Goal: Complete application form

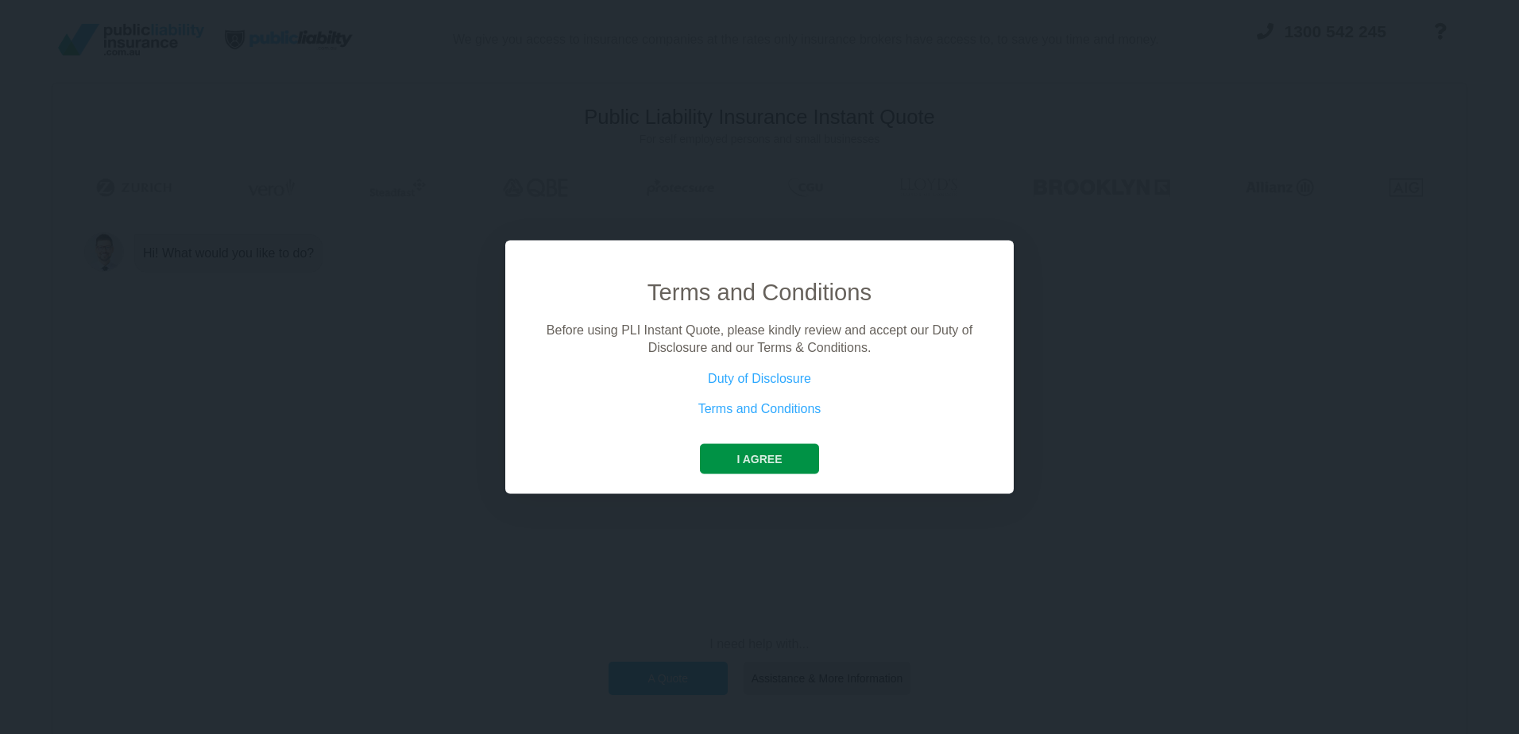
click at [754, 455] on button "I agree" at bounding box center [759, 458] width 118 height 30
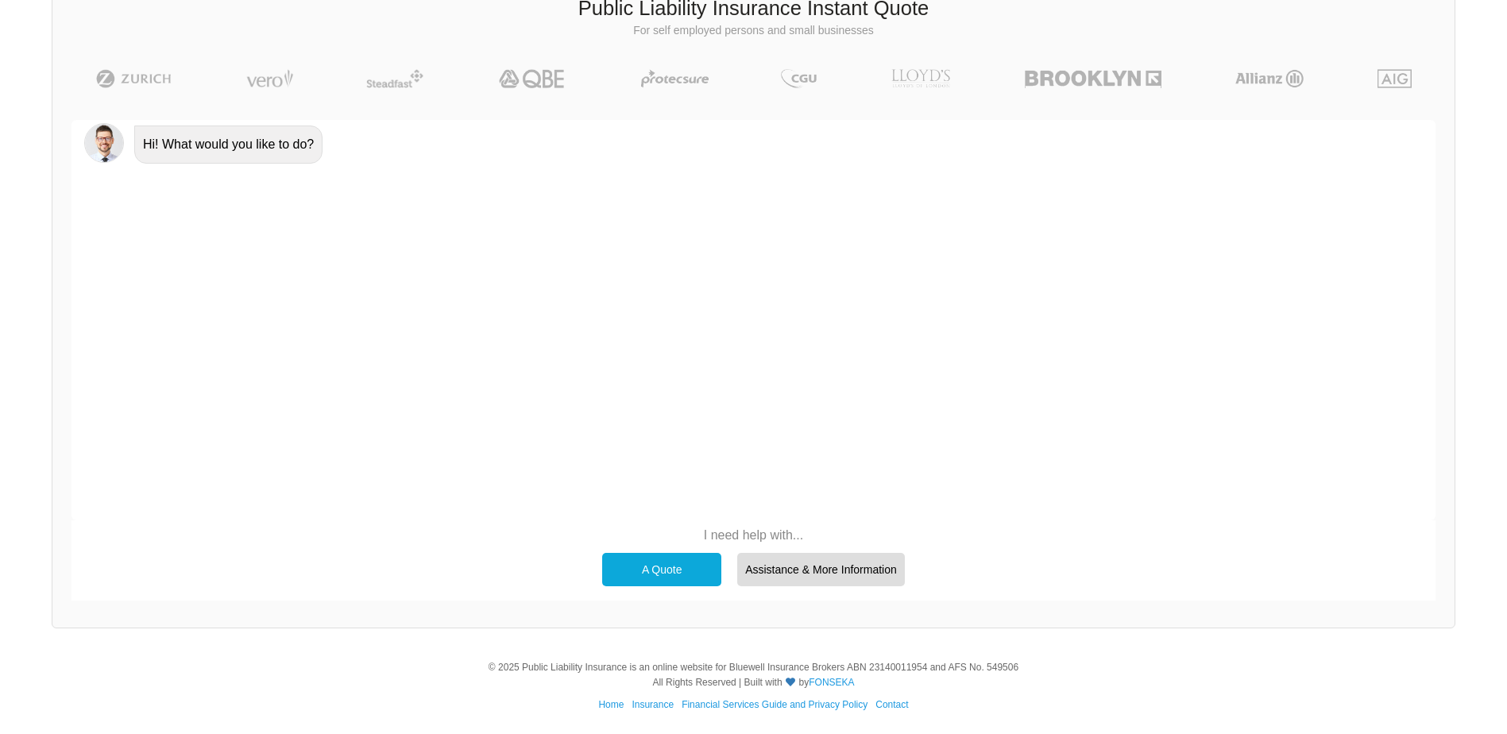
scroll to position [110, 0]
click at [644, 558] on div "A Quote" at bounding box center [661, 568] width 119 height 33
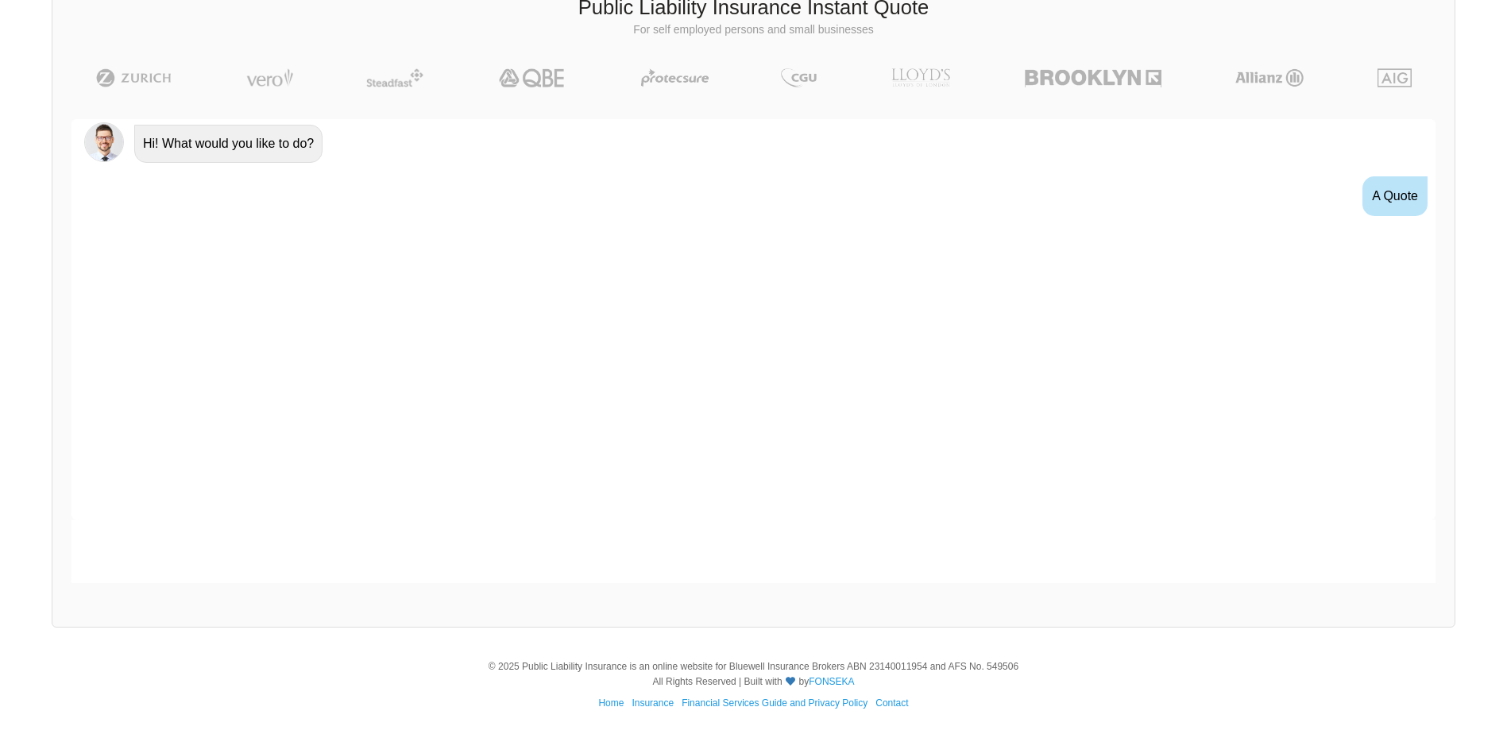
scroll to position [18, 0]
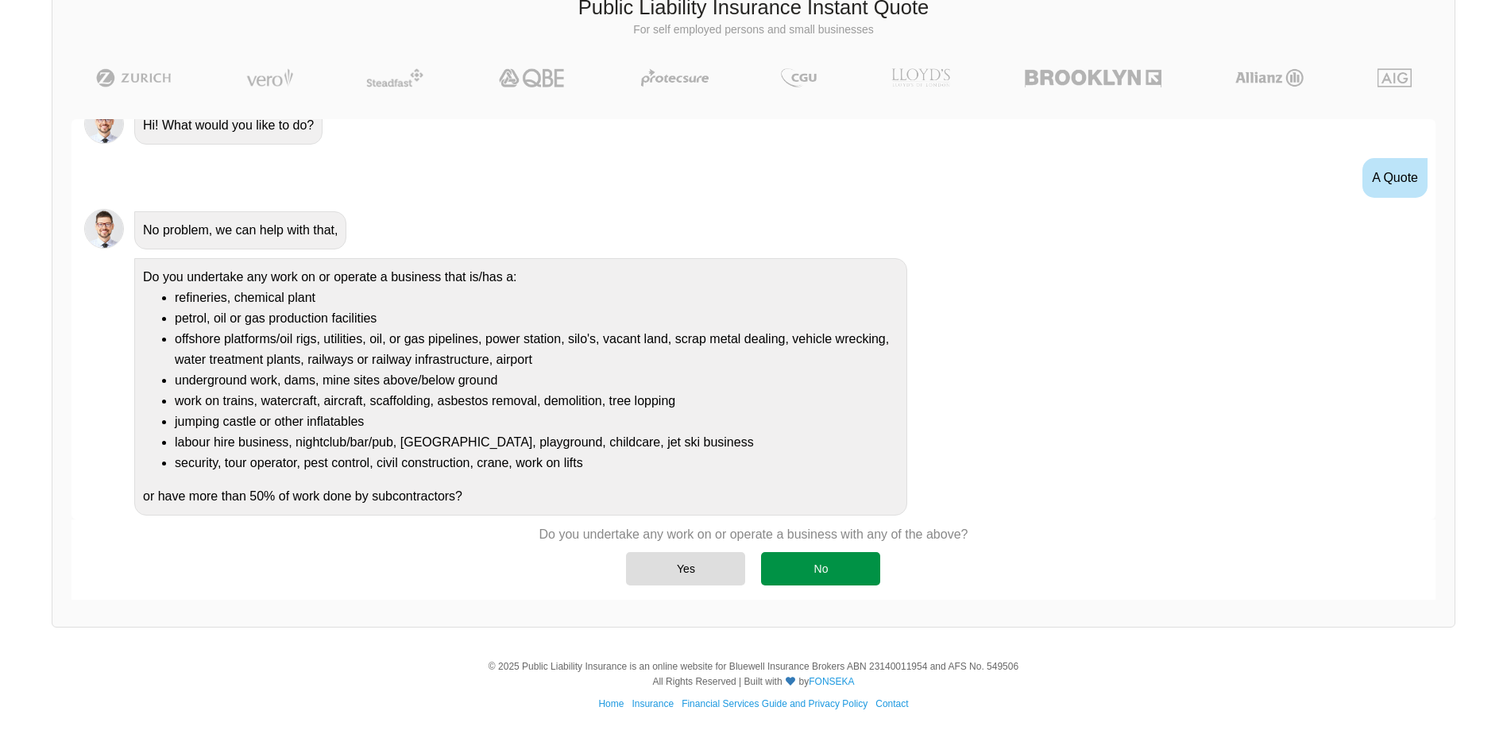
click at [811, 574] on div "No" at bounding box center [820, 568] width 119 height 33
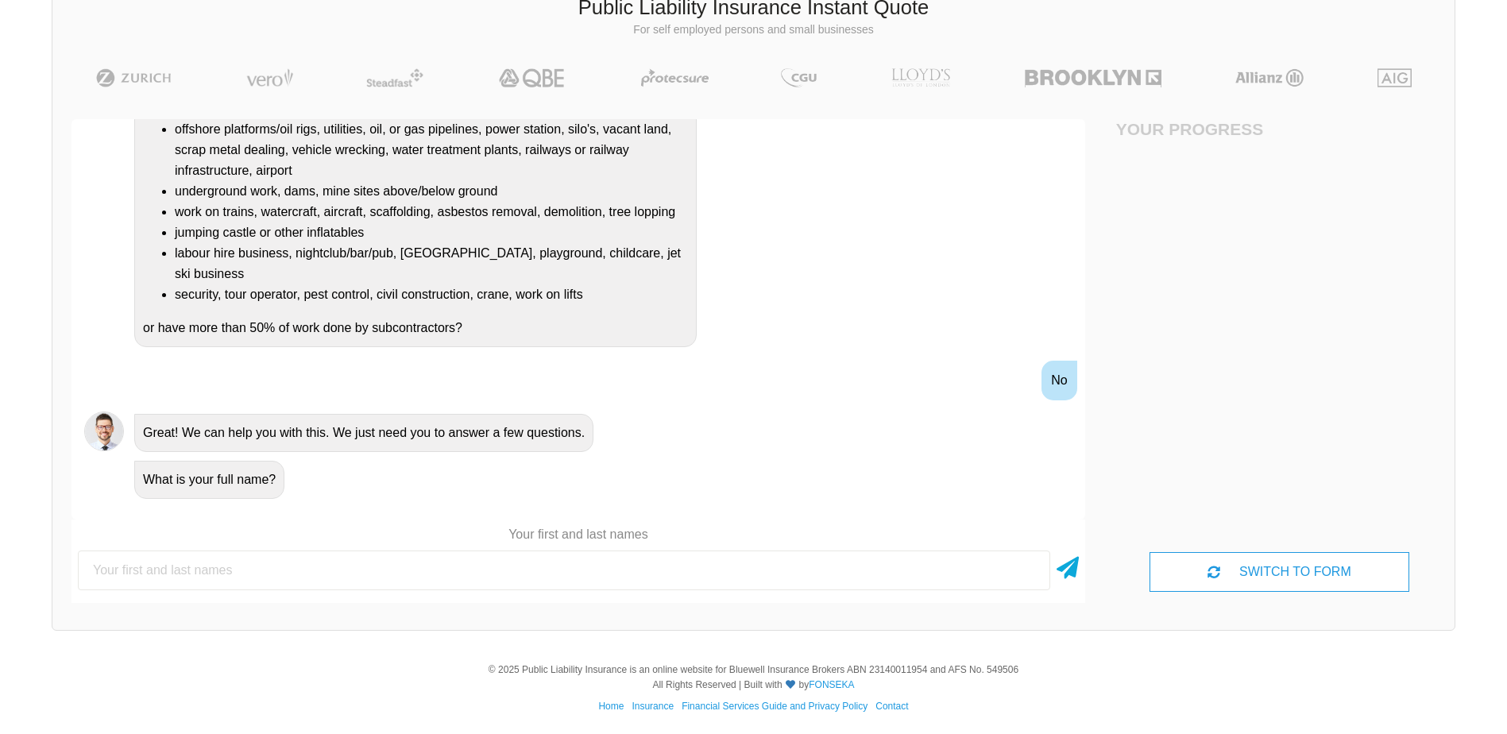
scroll to position [112, 0]
click at [546, 568] on input "text" at bounding box center [564, 568] width 973 height 40
type input "[PERSON_NAME]"
click at [1070, 571] on icon at bounding box center [1068, 562] width 22 height 29
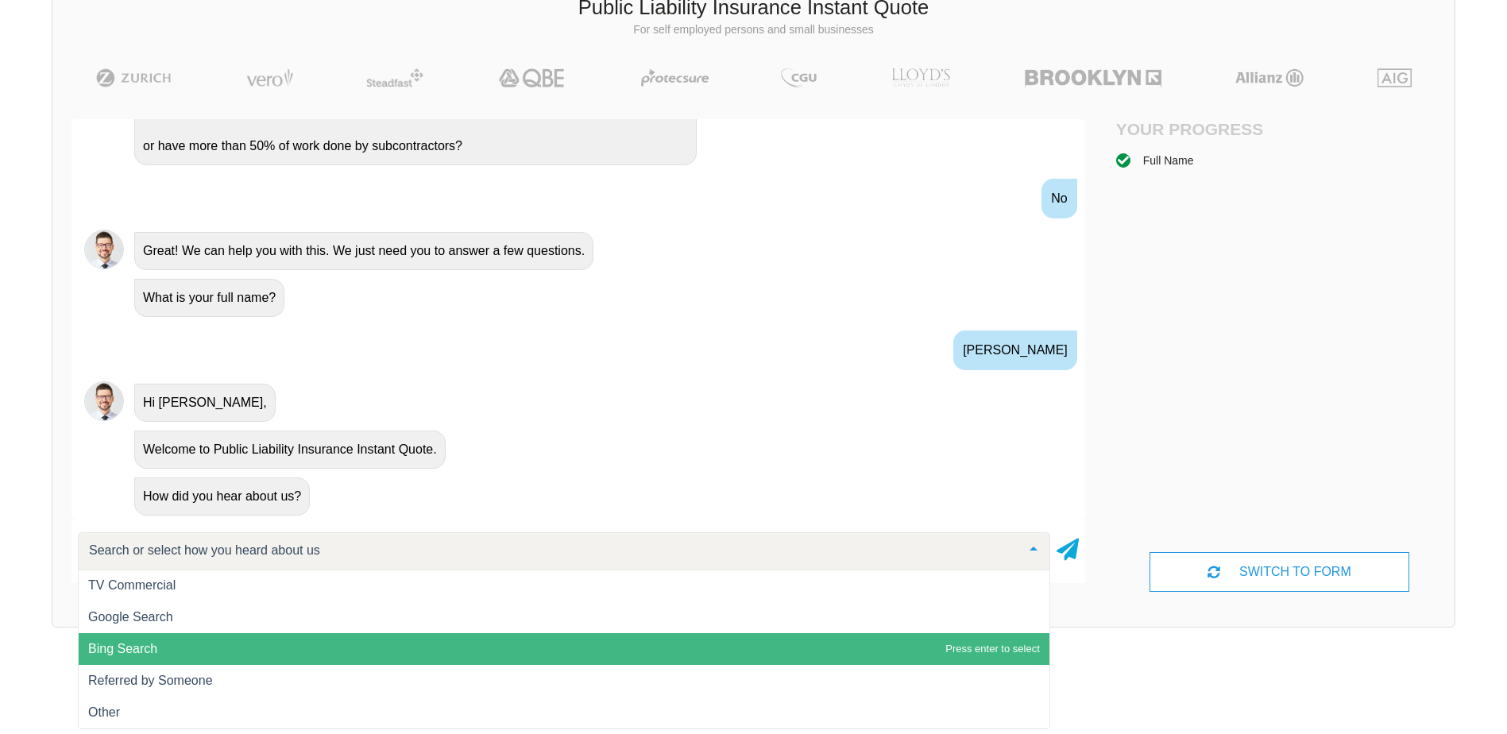
scroll to position [0, 0]
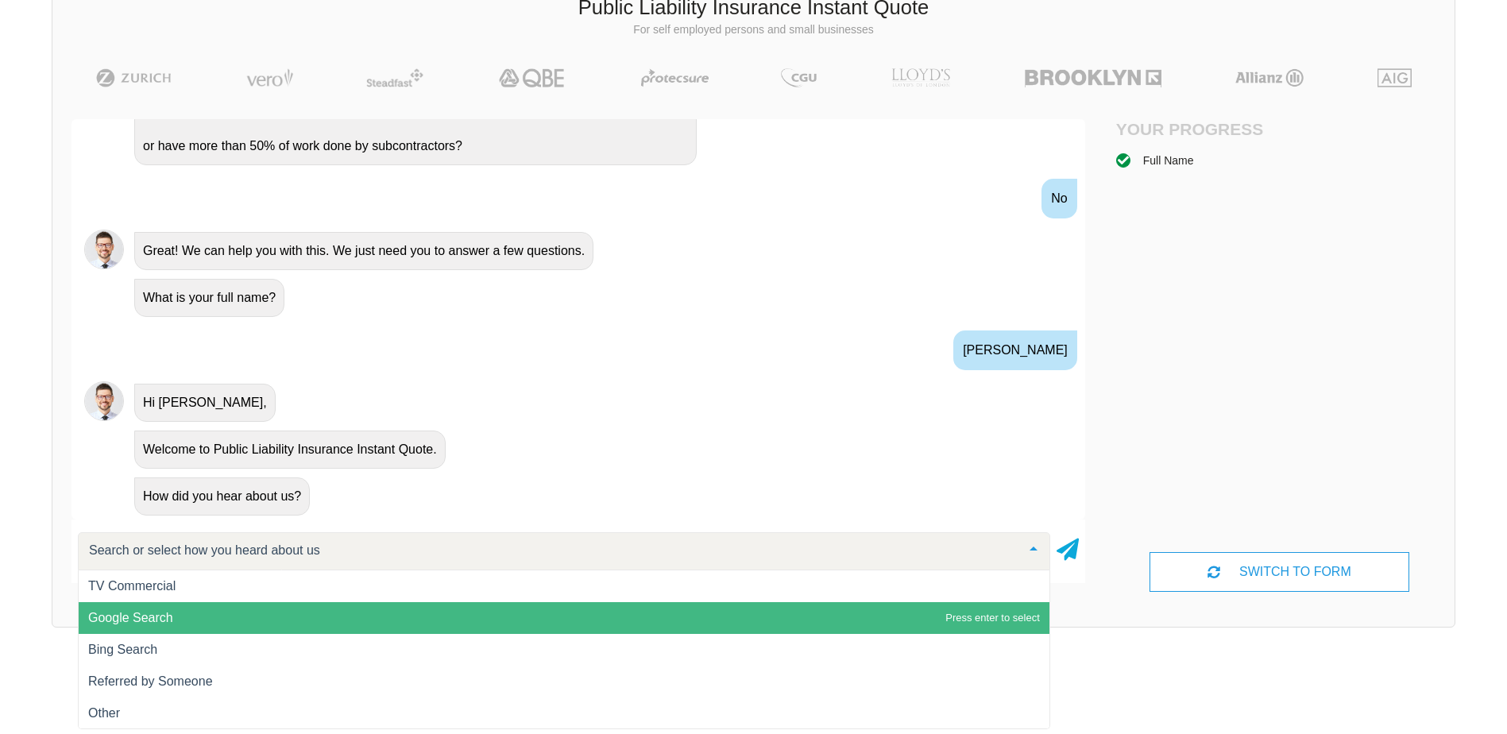
click at [317, 617] on span "Google Search" at bounding box center [564, 618] width 971 height 32
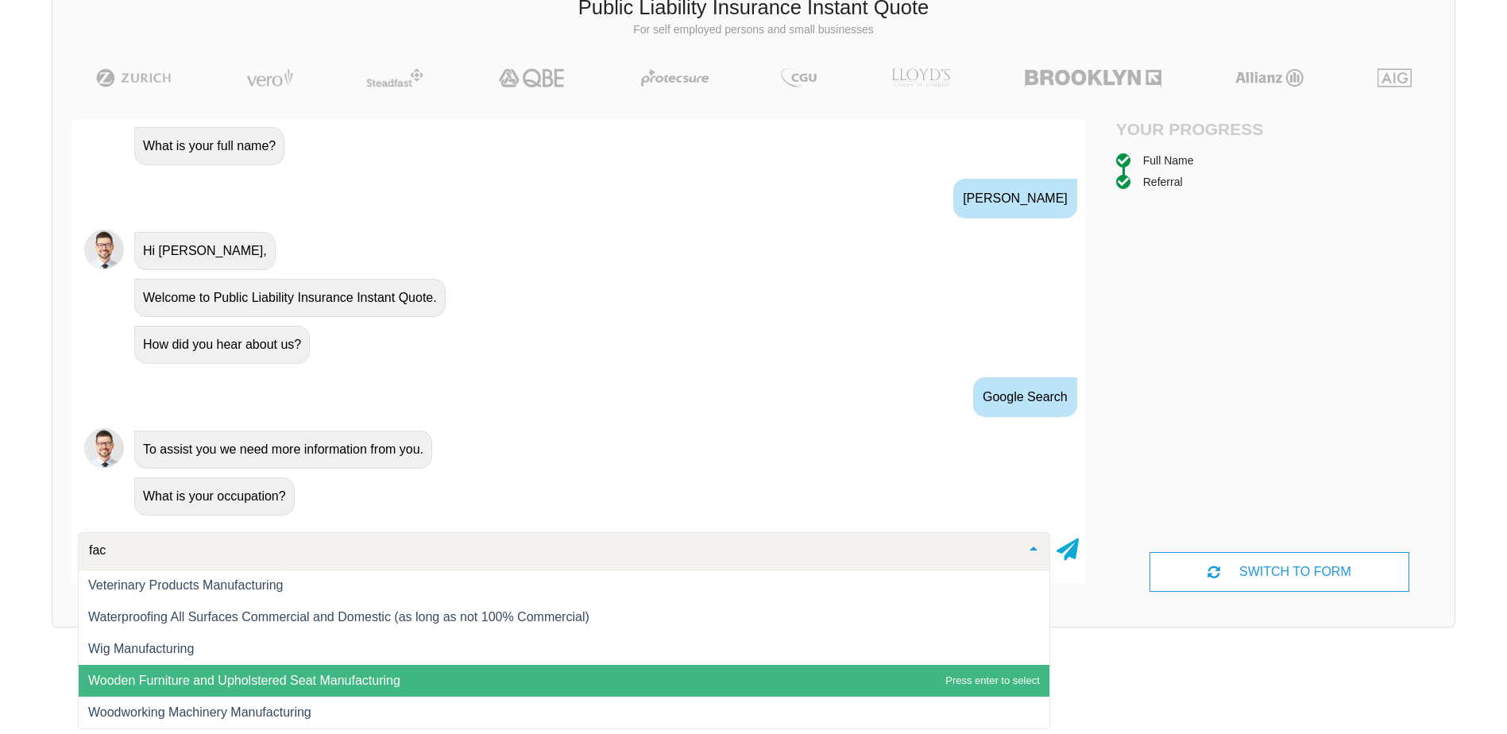
scroll to position [2591, 0]
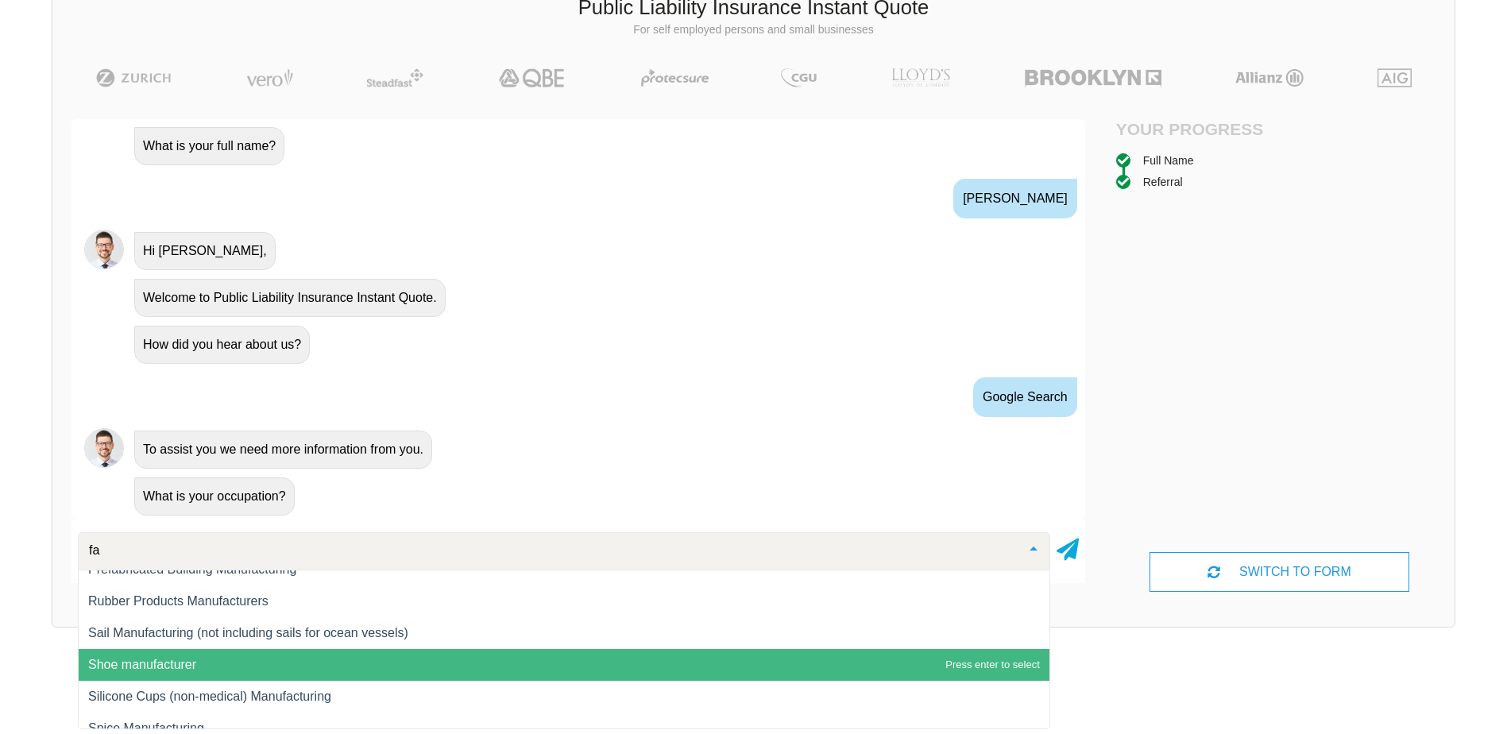
type input "f"
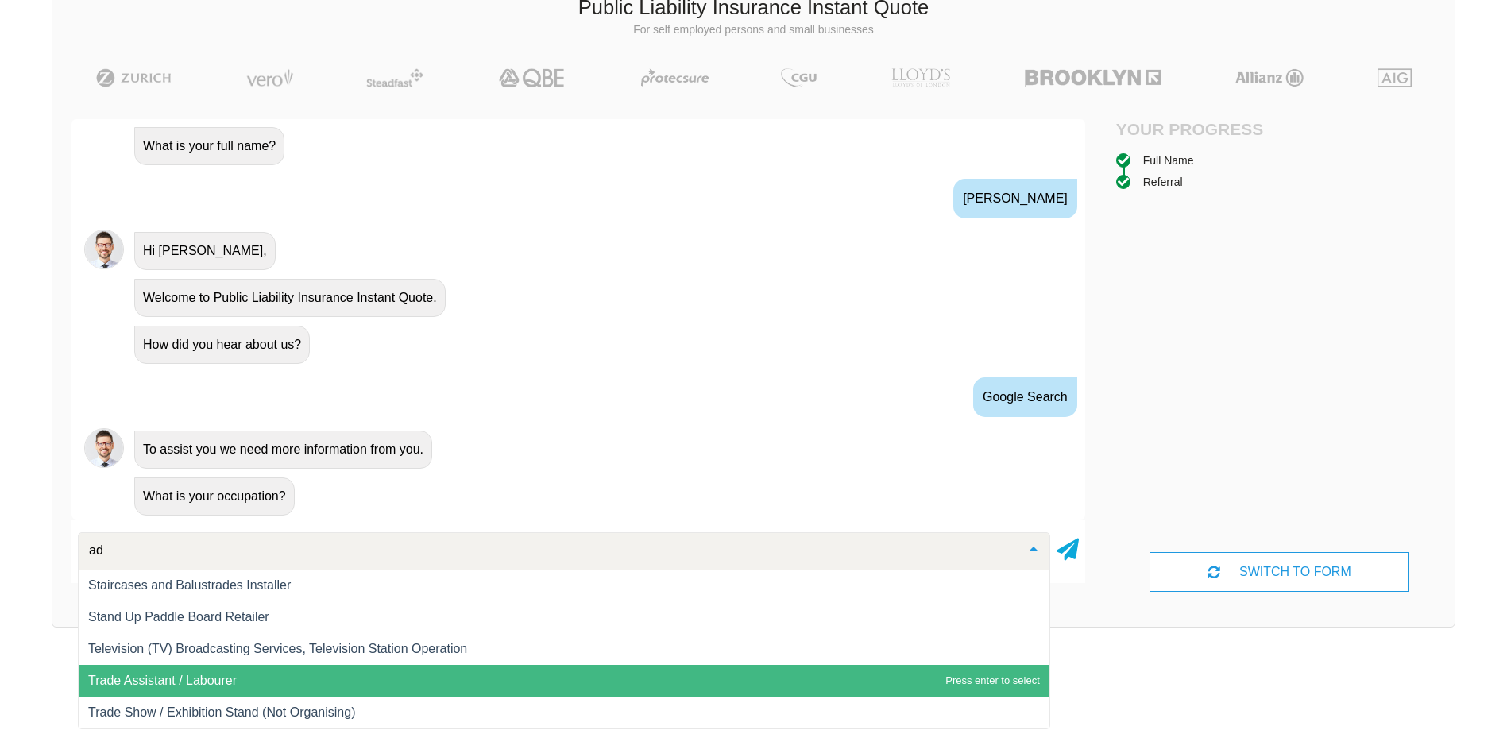
type input "adm"
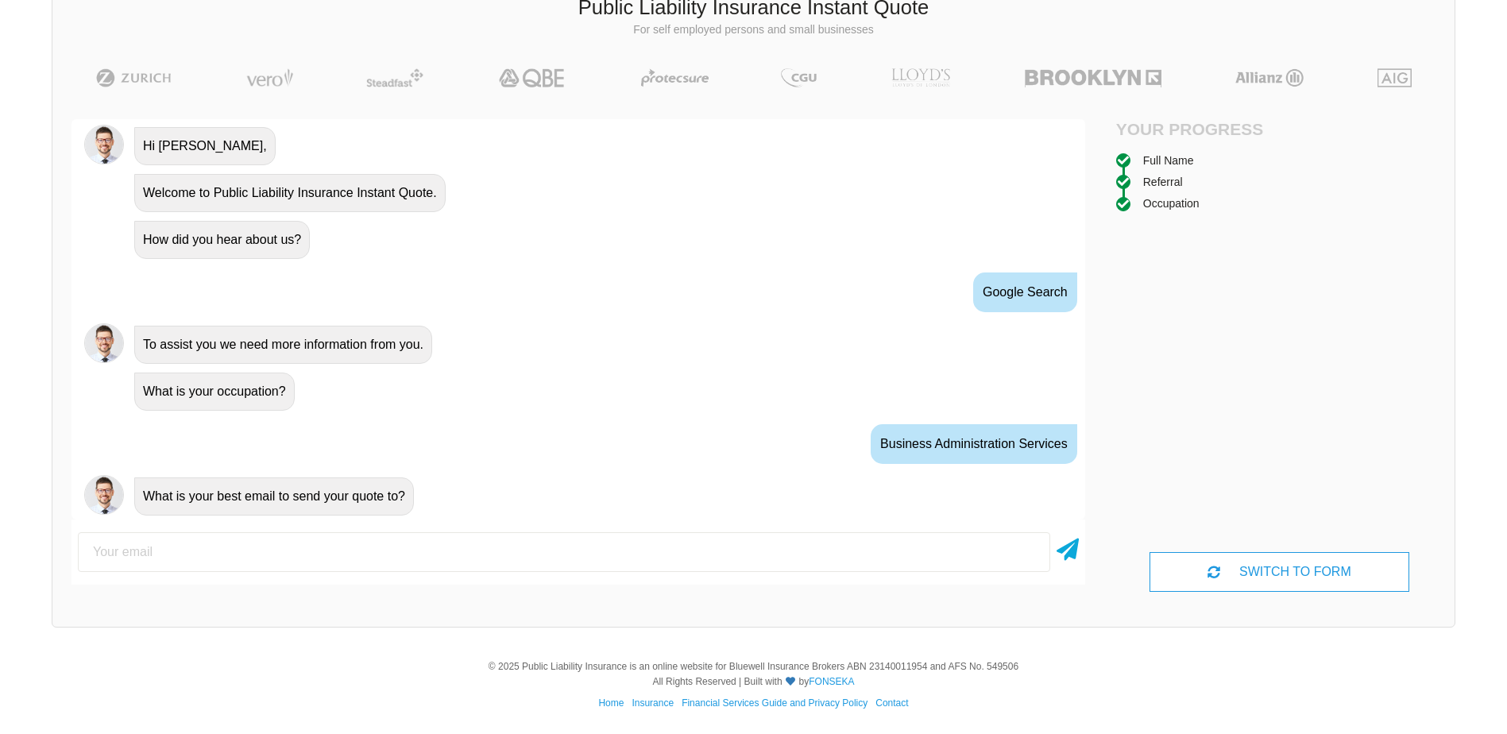
scroll to position [683, 0]
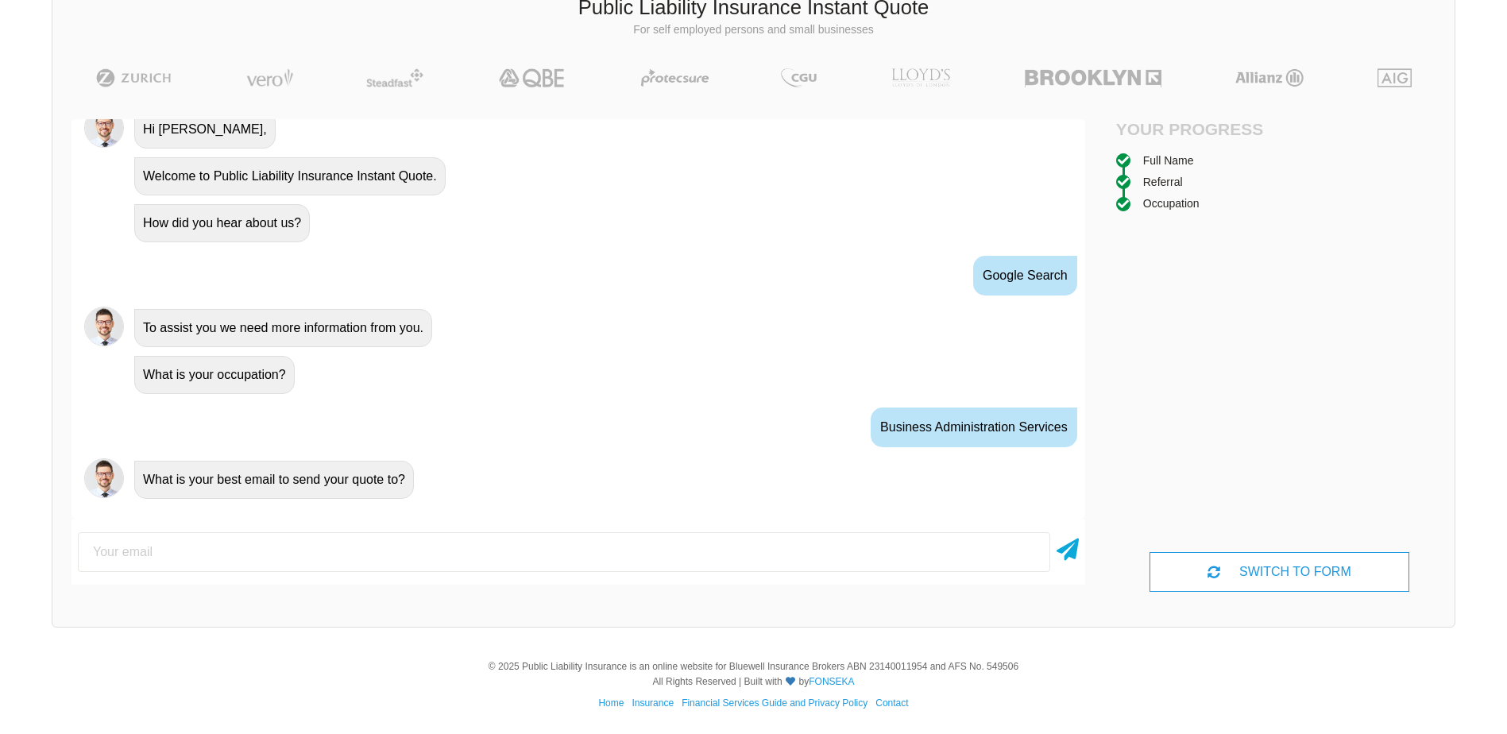
click at [386, 534] on input "email" at bounding box center [564, 552] width 973 height 40
type input "[PERSON_NAME][EMAIL_ADDRESS][DOMAIN_NAME]"
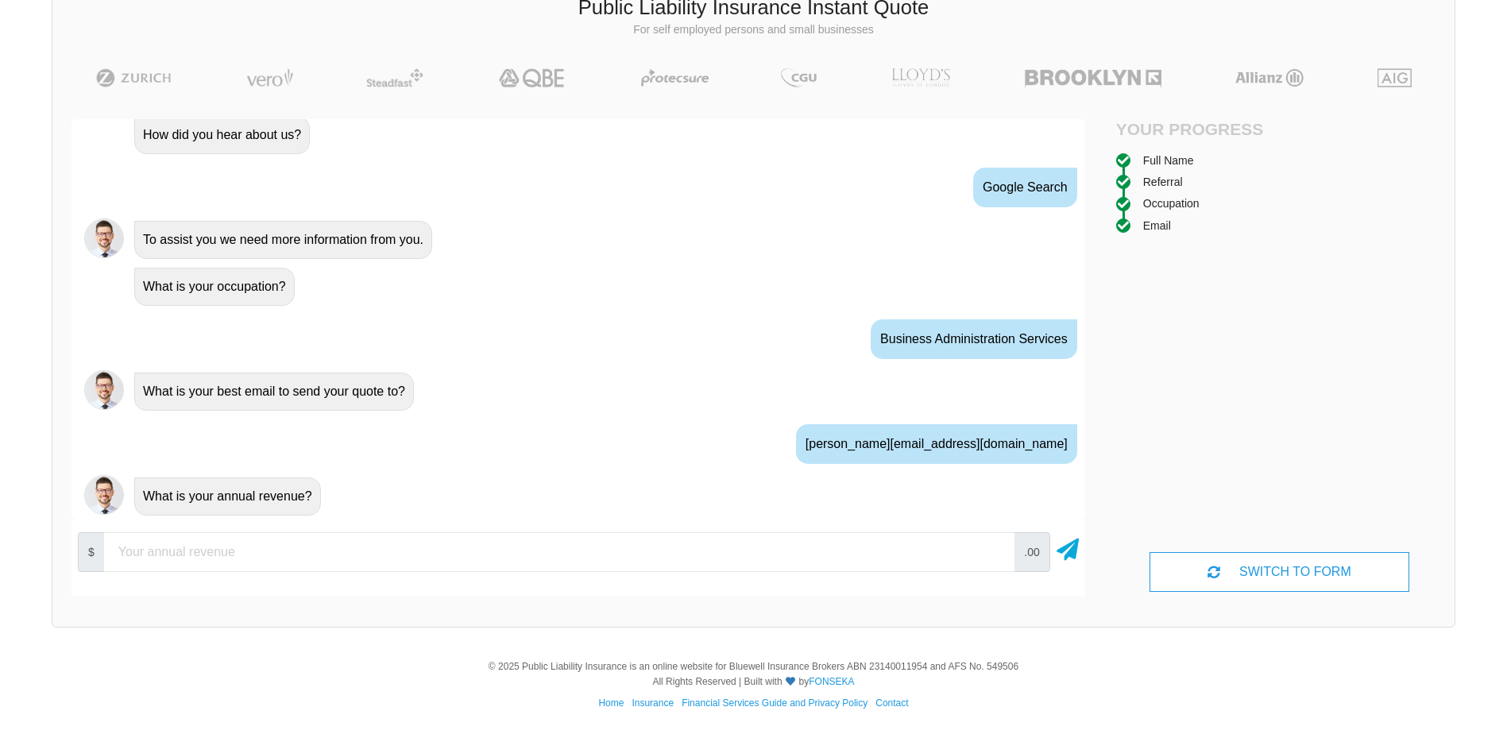
scroll to position [788, 0]
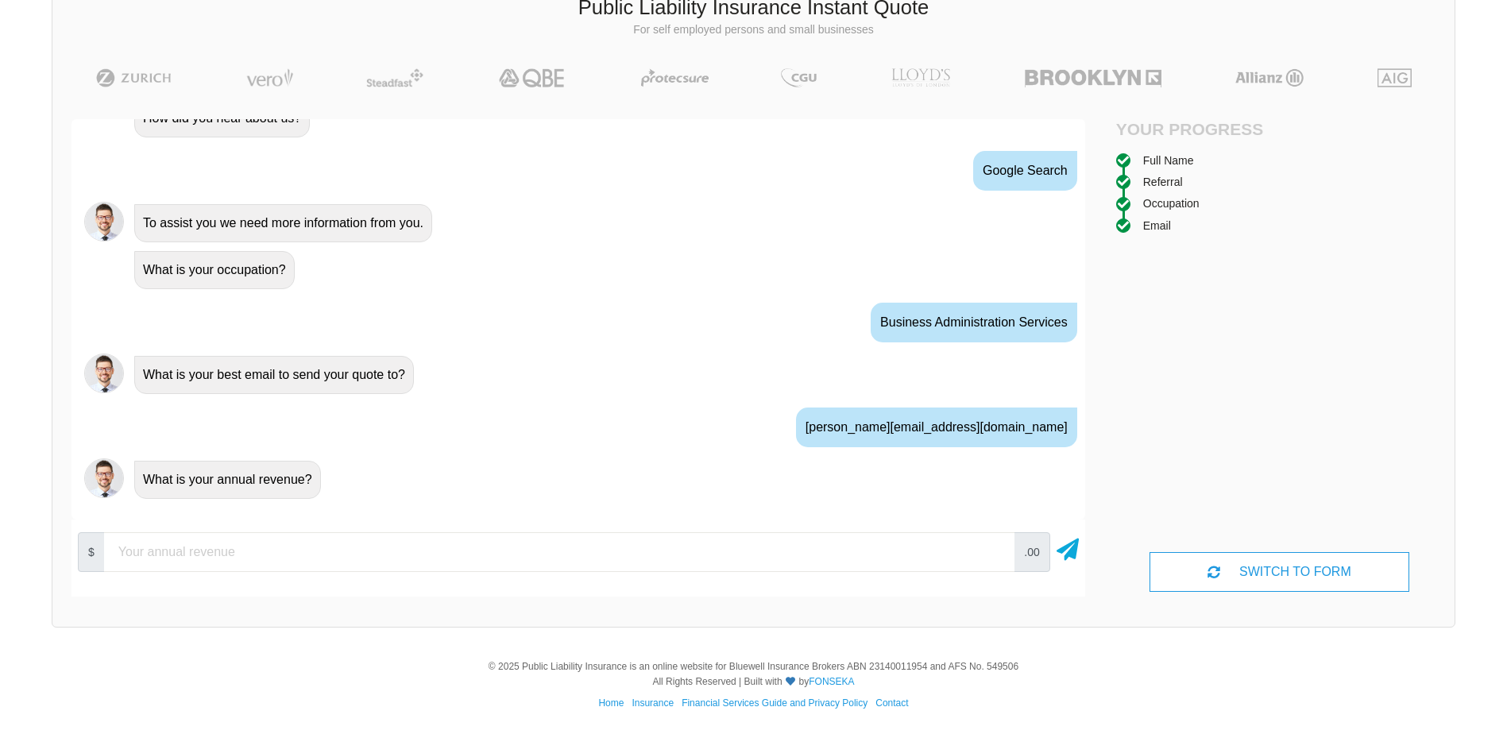
click at [310, 546] on input "number" at bounding box center [559, 552] width 911 height 40
type input "68000"
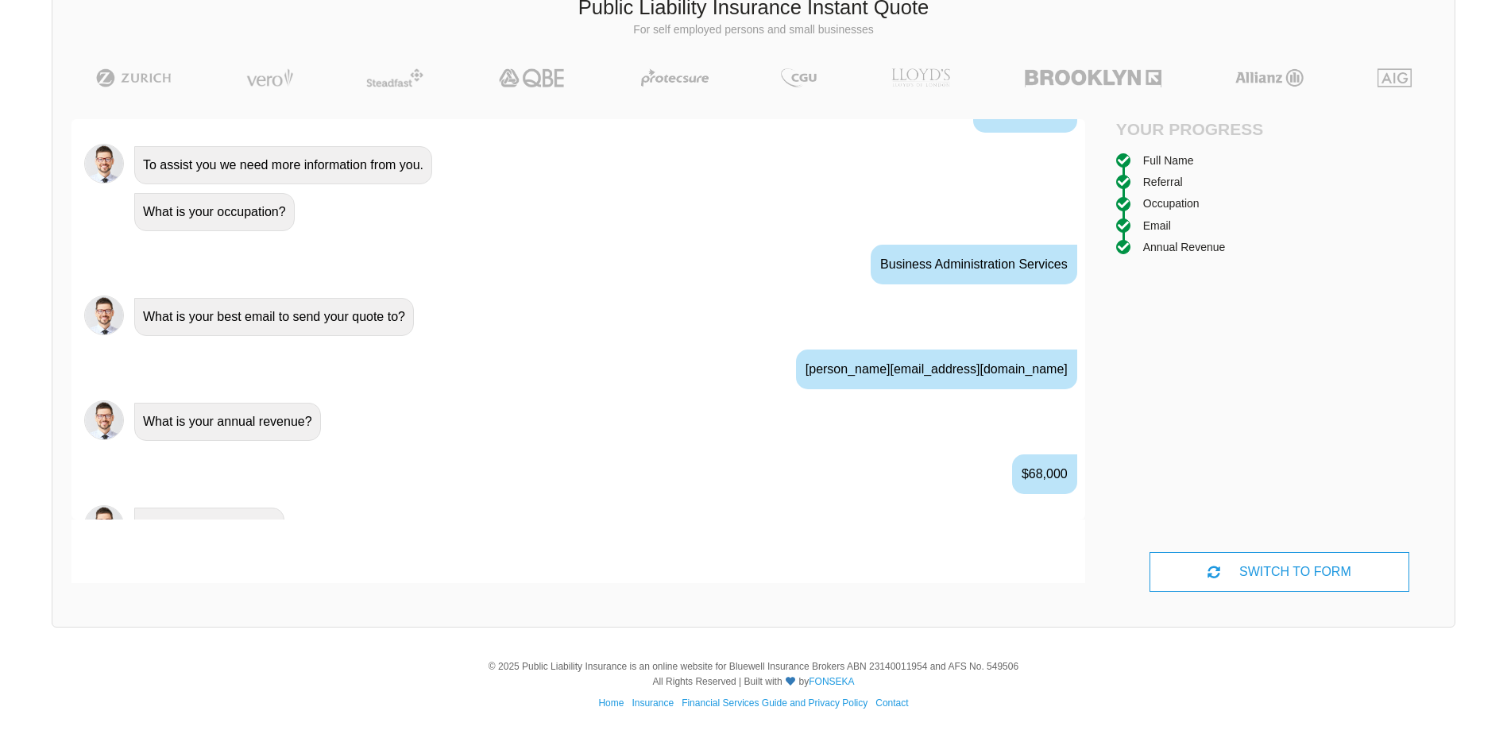
scroll to position [876, 0]
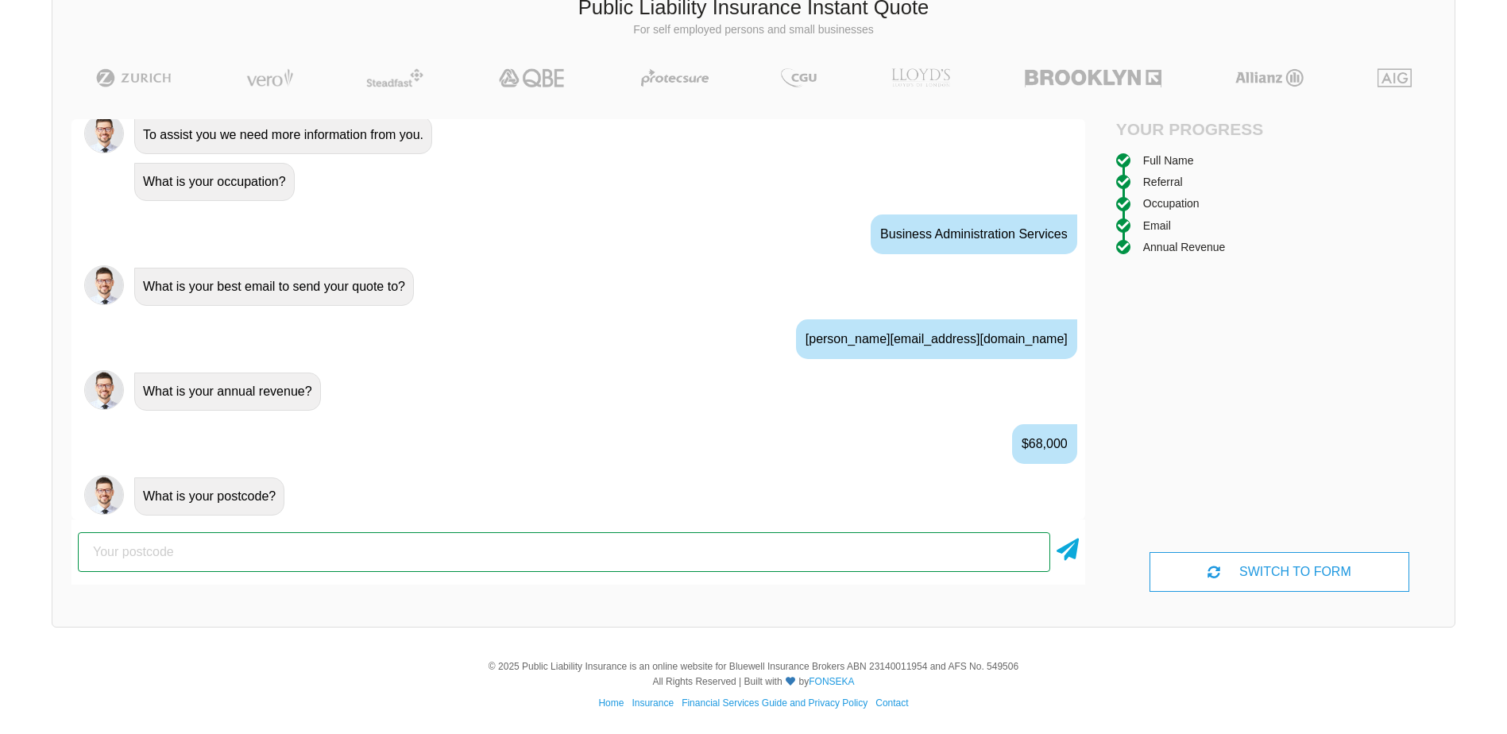
click at [247, 544] on input "number" at bounding box center [564, 552] width 973 height 40
type input "2330"
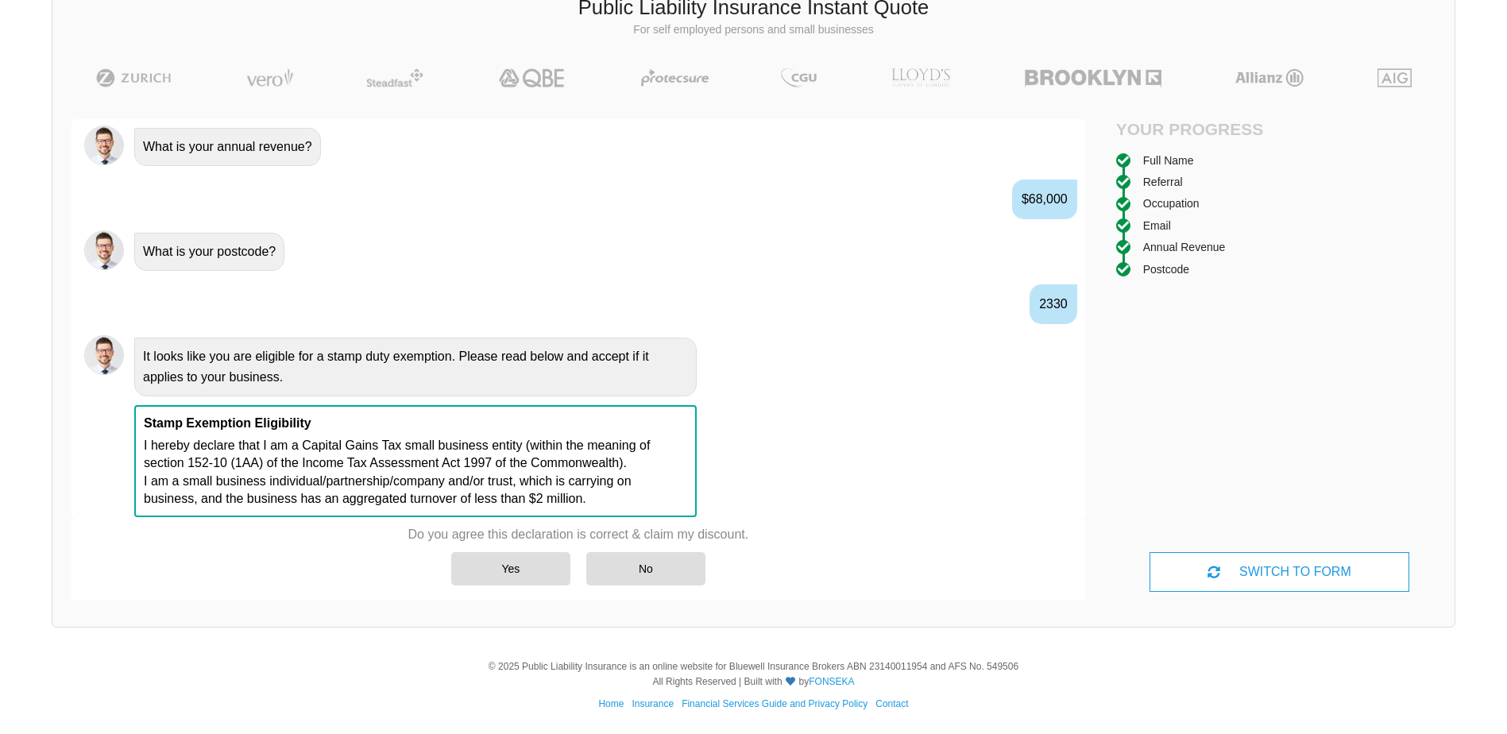
scroll to position [1123, 0]
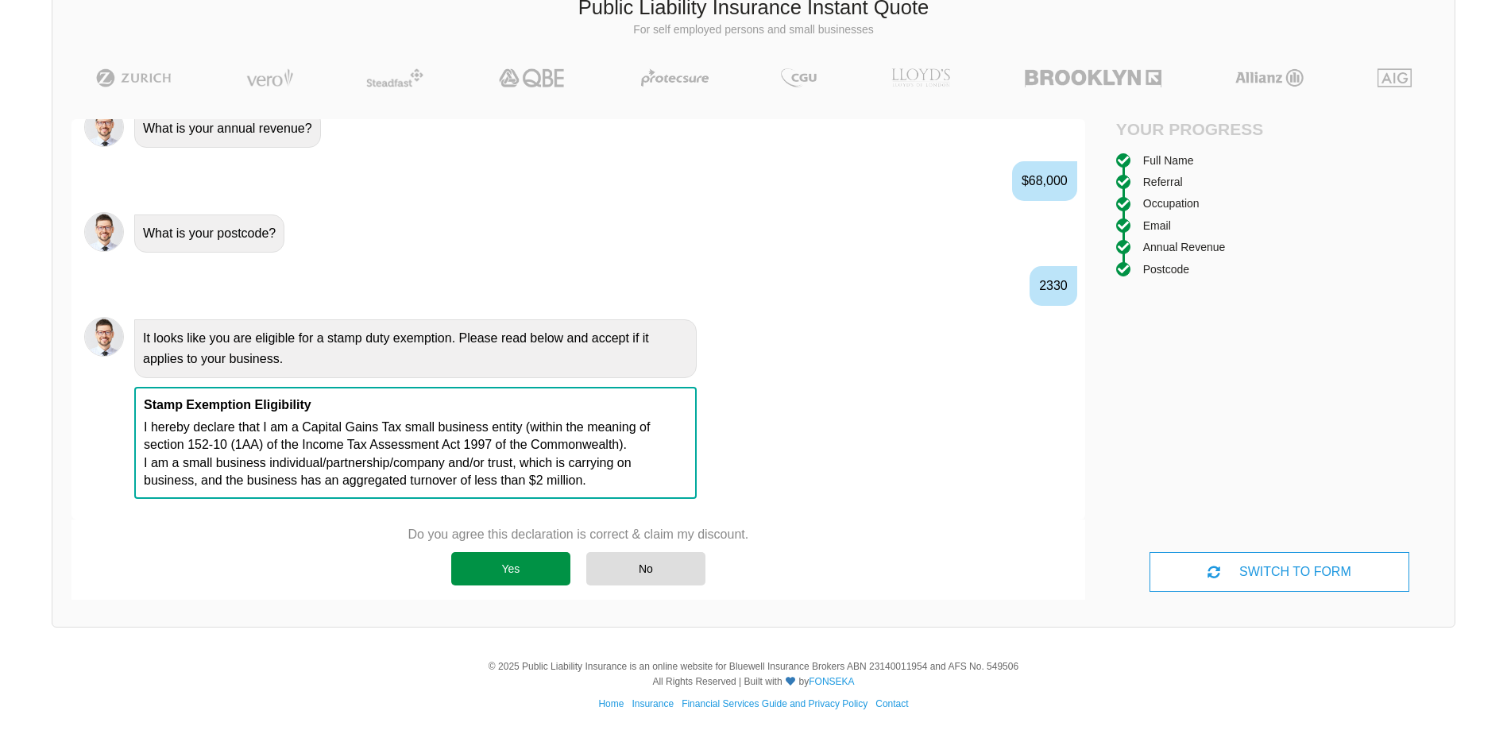
click at [538, 576] on div "Yes" at bounding box center [510, 568] width 119 height 33
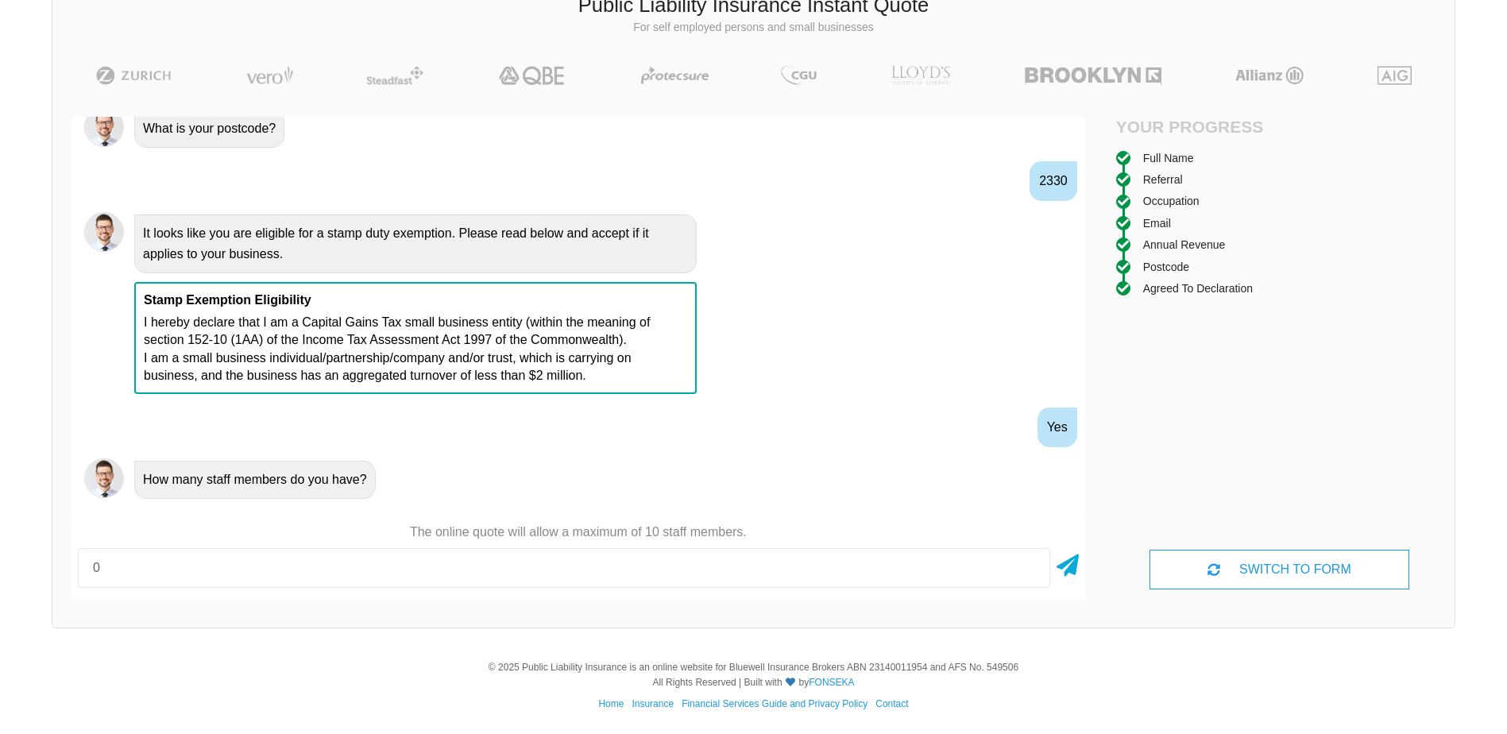
scroll to position [1244, 0]
click at [298, 575] on input "0" at bounding box center [564, 568] width 973 height 40
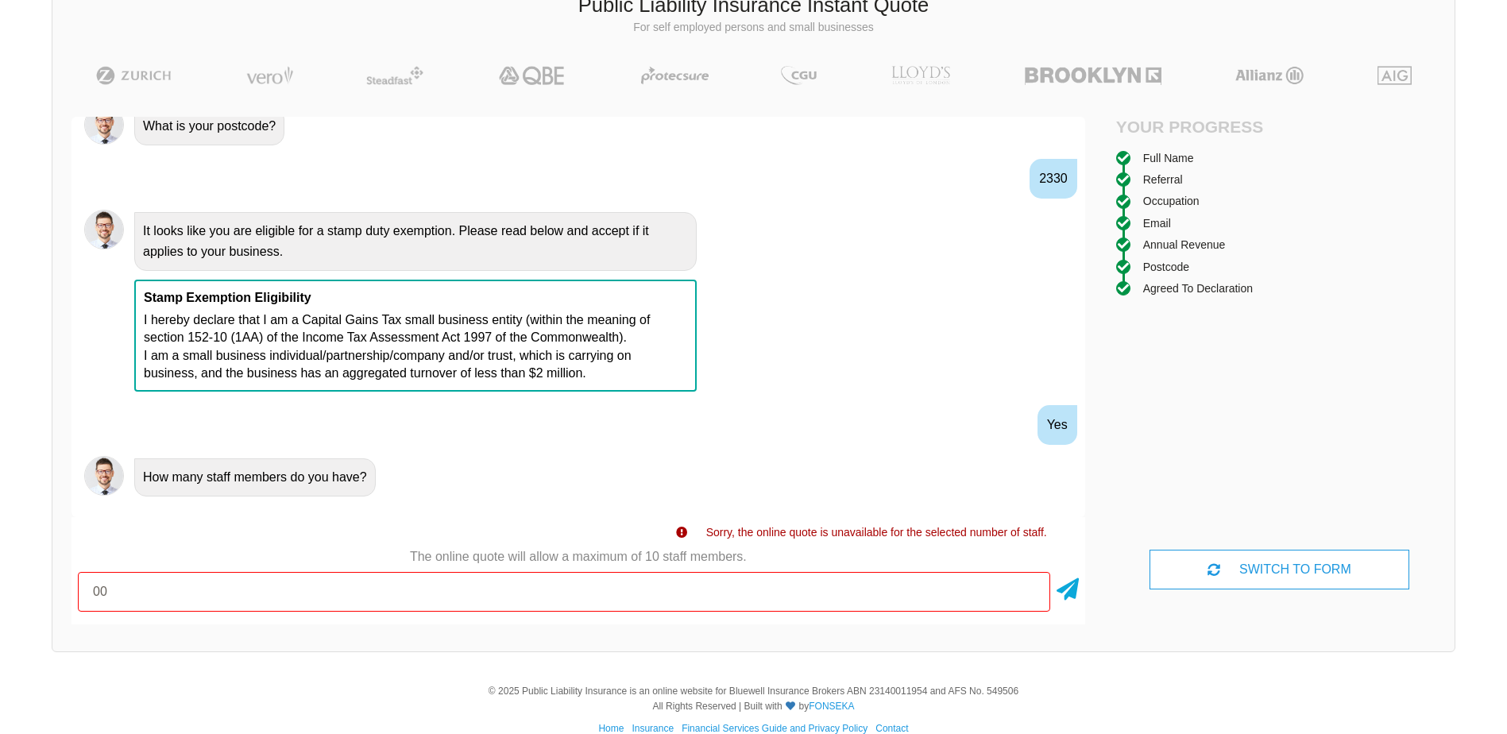
type input "0"
